Goal: Information Seeking & Learning: Learn about a topic

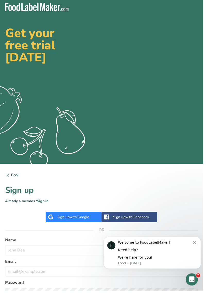
scroll to position [26, 0]
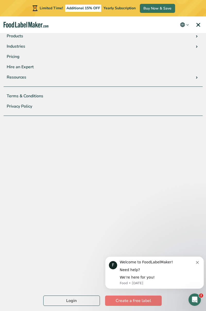
click at [20, 59] on link "Pricing" at bounding box center [103, 57] width 199 height 10
